Goal: Obtain resource: Download file/media

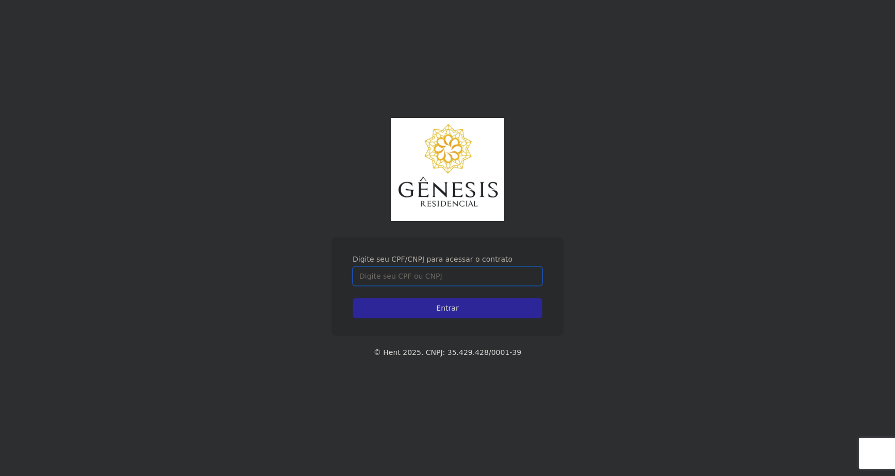
click at [446, 278] on input "Digite seu CPF/CNPJ para acessar o contrato" at bounding box center [448, 276] width 190 height 20
type input "44319529855"
click at [353, 298] on input "Entrar" at bounding box center [448, 308] width 190 height 20
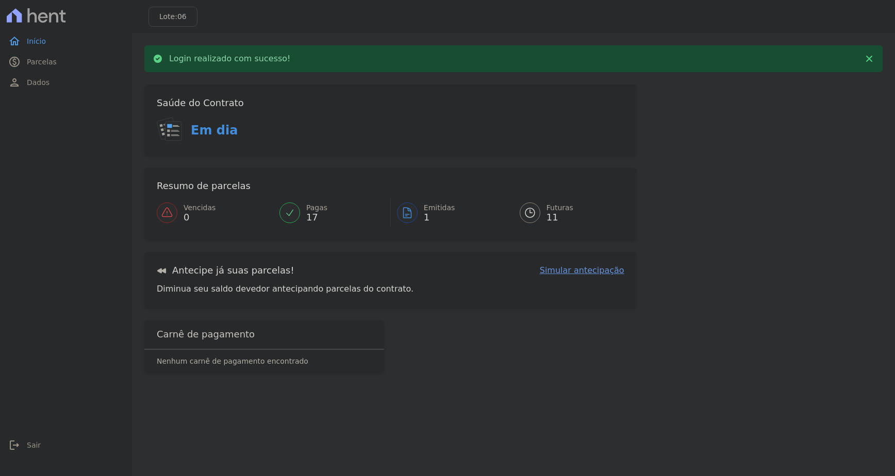
click at [433, 220] on span "1" at bounding box center [439, 217] width 31 height 8
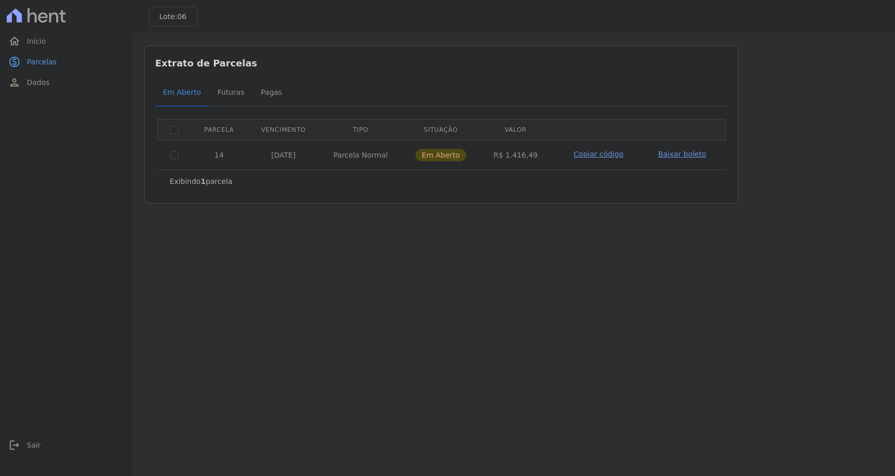
click at [673, 153] on span "Baixar boleto" at bounding box center [682, 154] width 48 height 8
